Goal: Task Accomplishment & Management: Manage account settings

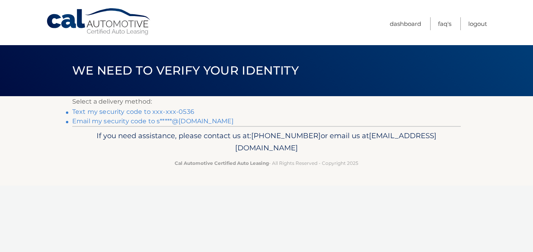
click at [214, 120] on link "Email my security code to s*****@hotmail.com" at bounding box center [152, 120] width 161 height 7
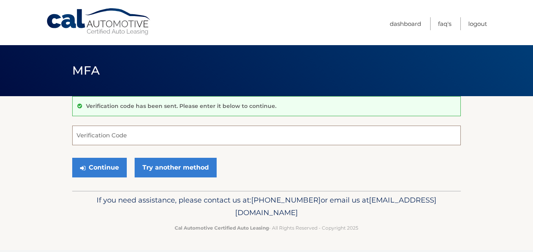
click at [204, 141] on input "Verification Code" at bounding box center [266, 136] width 389 height 20
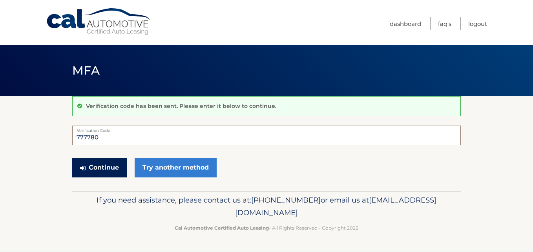
type input "777780"
click at [108, 175] on button "Continue" at bounding box center [99, 168] width 55 height 20
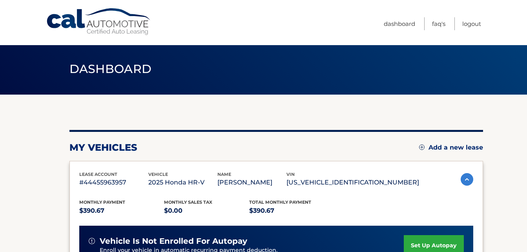
scroll to position [1, 0]
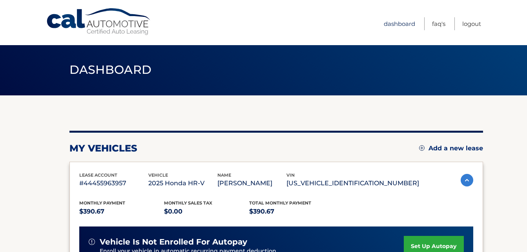
click at [403, 23] on link "Dashboard" at bounding box center [399, 23] width 31 height 13
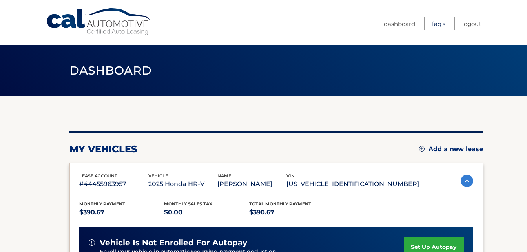
click at [440, 24] on link "FAQ's" at bounding box center [438, 23] width 13 height 13
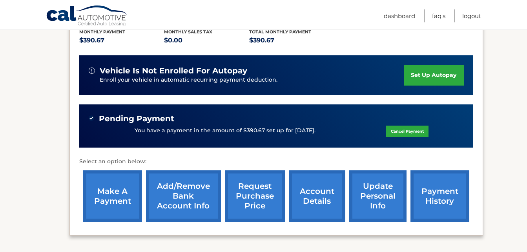
scroll to position [174, 0]
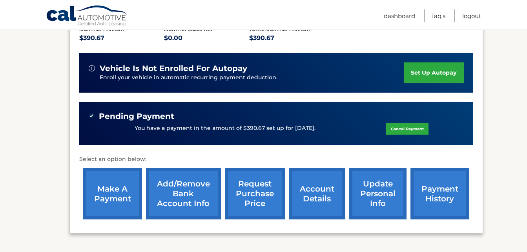
click at [384, 190] on link "update personal info" at bounding box center [377, 193] width 57 height 51
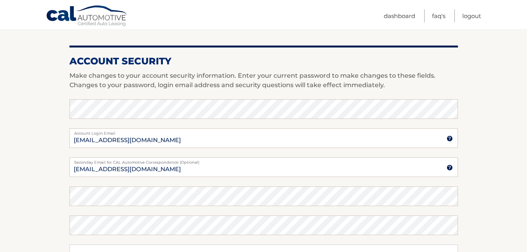
scroll to position [287, 0]
click at [389, 107] on label "Enter your current password to make changes to those fields" at bounding box center [263, 103] width 389 height 9
click at [332, 100] on label "Enter your current password to make changes to these fields" at bounding box center [263, 102] width 389 height 6
click at [322, 102] on label "Enter your current password to make changes to these fields" at bounding box center [263, 102] width 389 height 6
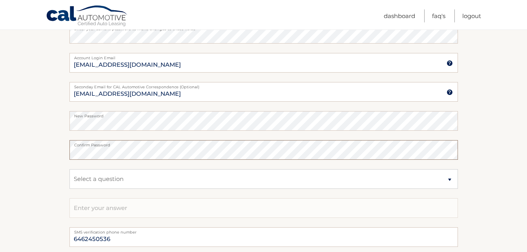
scroll to position [365, 0]
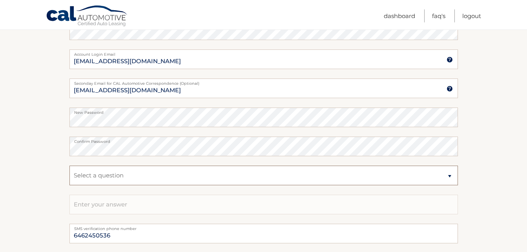
click at [307, 179] on select "Select a question What was the name of your elementary school? What is your mot…" at bounding box center [263, 176] width 389 height 20
select select "1"
click at [69, 166] on select "Select a question What was the name of your elementary school? What is your mot…" at bounding box center [263, 176] width 389 height 20
click at [298, 205] on input "text" at bounding box center [263, 205] width 389 height 20
type input "msquintas"
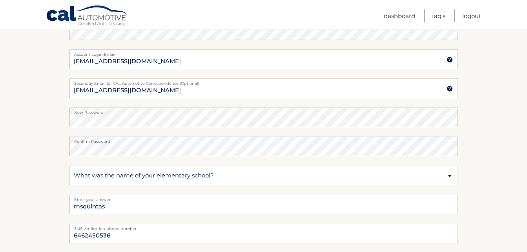
click at [54, 214] on section "Account Overview | Edit Profile account information 1020 WINDSOR RD Street Addr…" at bounding box center [263, 17] width 527 height 572
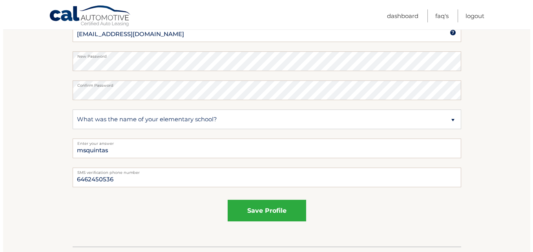
scroll to position [429, 0]
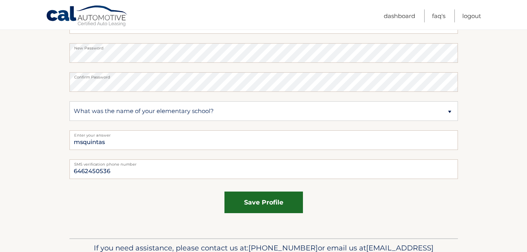
click at [291, 208] on button "save profile" at bounding box center [264, 203] width 79 height 22
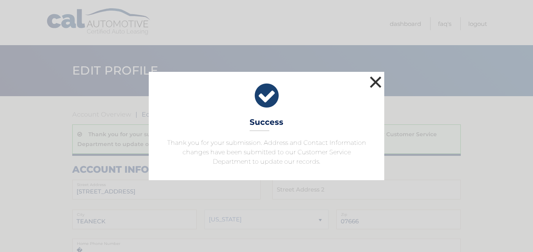
click at [374, 80] on button "×" at bounding box center [376, 82] width 16 height 16
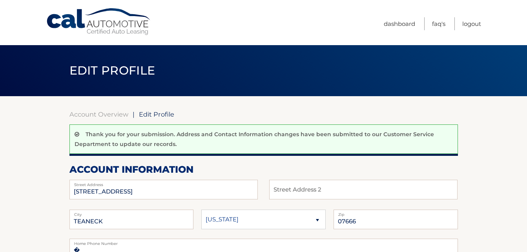
click at [360, 155] on div at bounding box center [263, 155] width 389 height 2
